Goal: Task Accomplishment & Management: Manage account settings

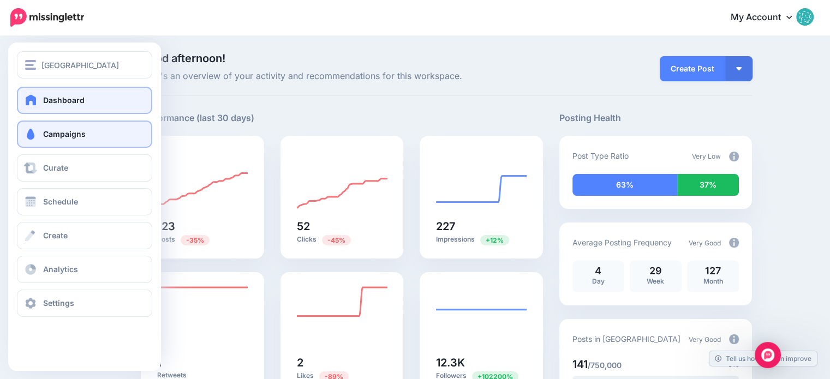
click at [67, 131] on span "Campaigns" at bounding box center [64, 133] width 43 height 9
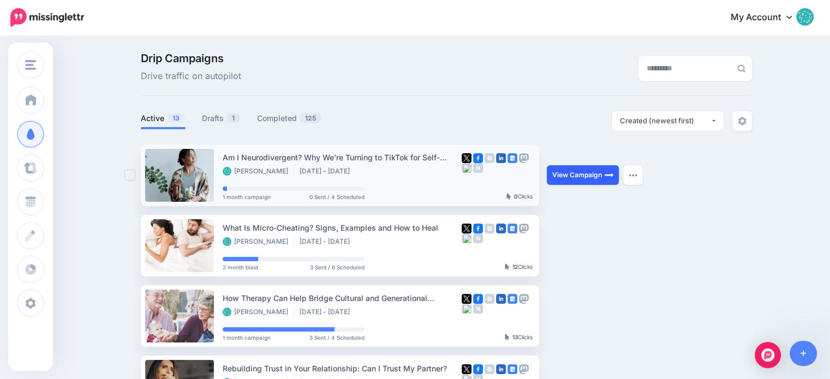
click at [571, 172] on link "View Campaign" at bounding box center [583, 175] width 72 height 20
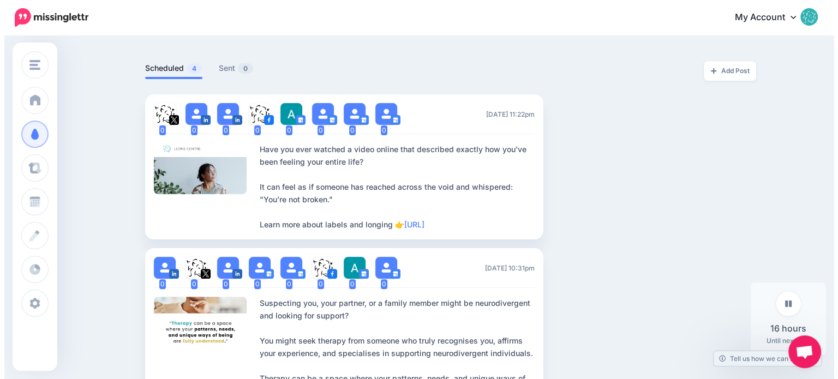
scroll to position [257, 0]
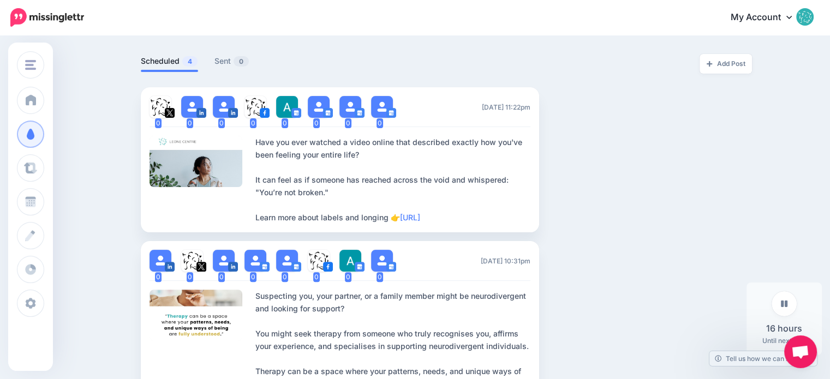
drag, startPoint x: 835, startPoint y: 37, endPoint x: 833, endPoint y: 117, distance: 80.8
click at [554, 162] on link "Edit" at bounding box center [564, 160] width 34 height 20
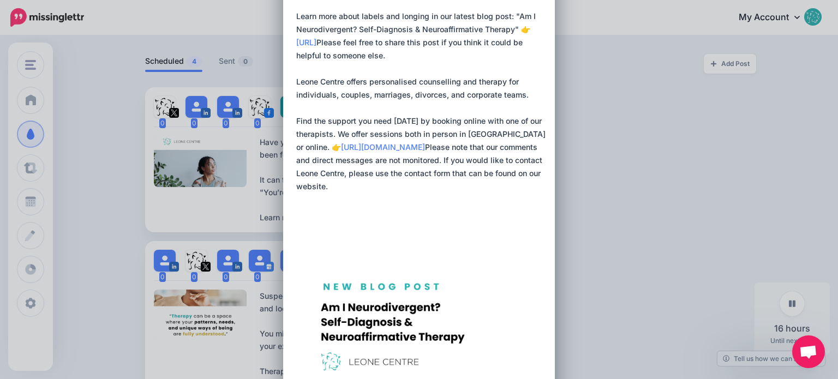
scroll to position [371, 0]
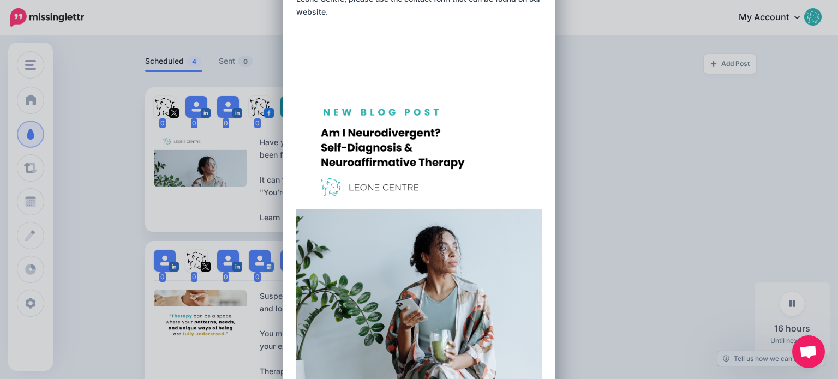
click at [639, 205] on div "Edit Post Loading Sending: Multiple Times" at bounding box center [419, 189] width 838 height 379
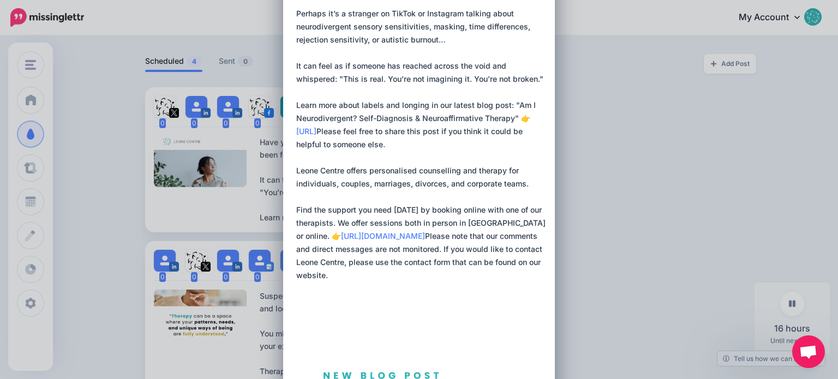
scroll to position [0, 0]
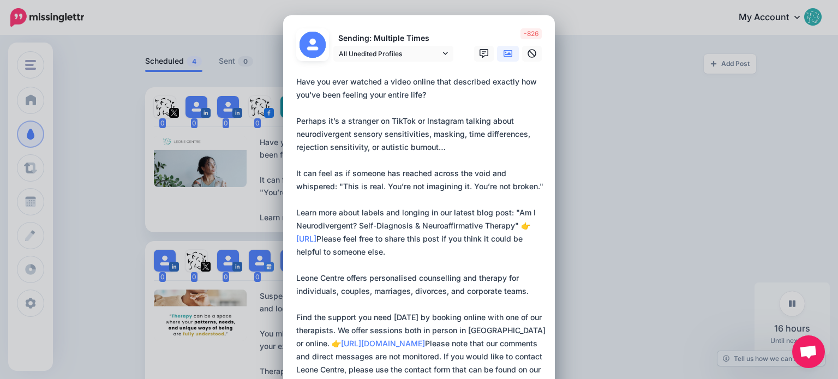
click at [614, 79] on div "Edit Post Loading Sending: Multiple Times" at bounding box center [419, 189] width 838 height 379
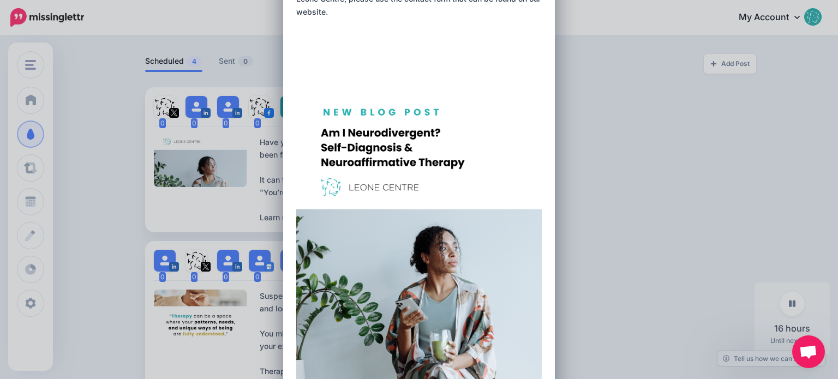
scroll to position [548, 0]
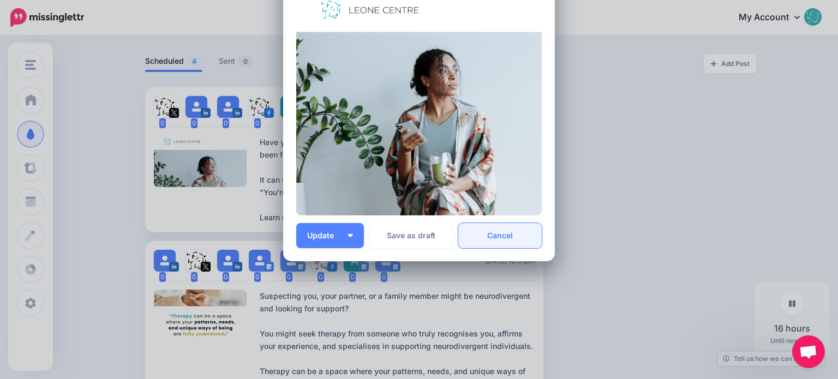
click at [503, 233] on link "Cancel" at bounding box center [499, 235] width 83 height 25
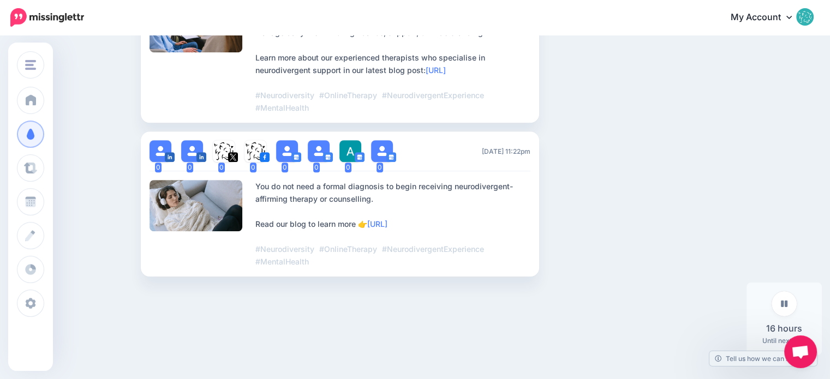
scroll to position [768, 0]
